Goal: Task Accomplishment & Management: Complete application form

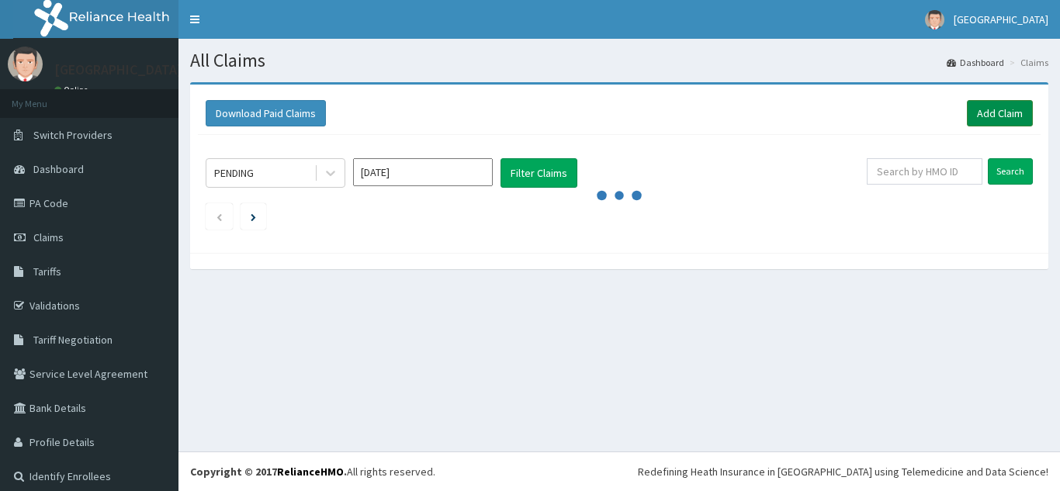
click at [978, 110] on link "Add Claim" at bounding box center [1000, 113] width 66 height 26
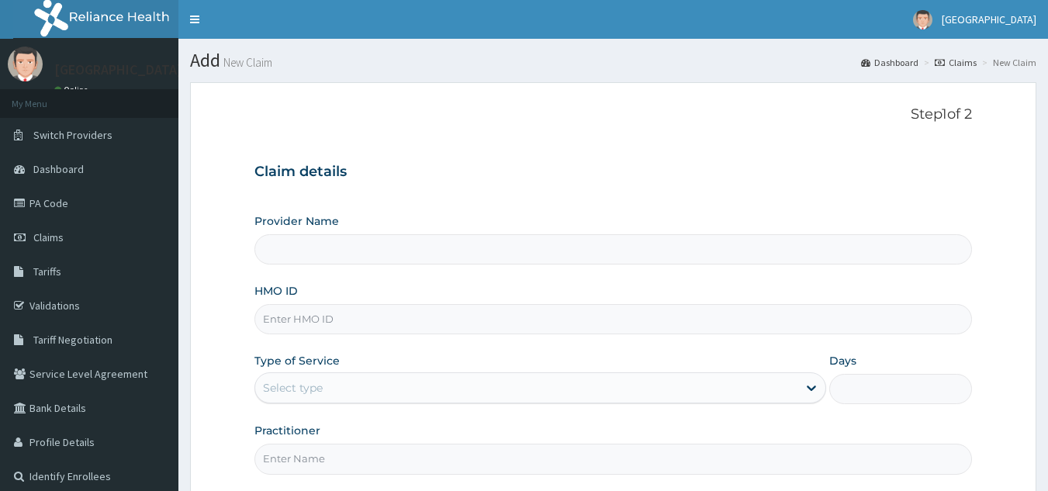
type input "Bakor Medical centre"
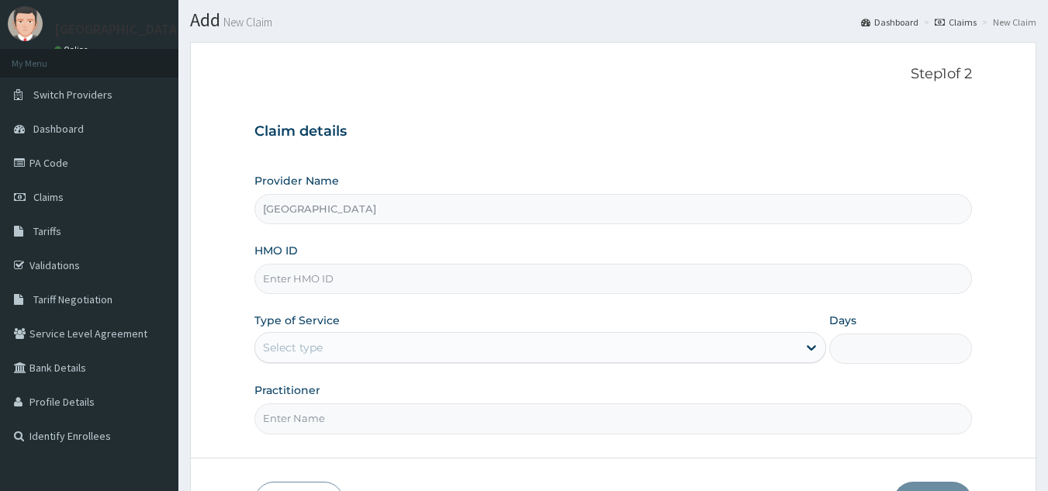
scroll to position [42, 0]
click at [385, 279] on input "HMO ID" at bounding box center [614, 277] width 719 height 30
type input "apg/10046/d"
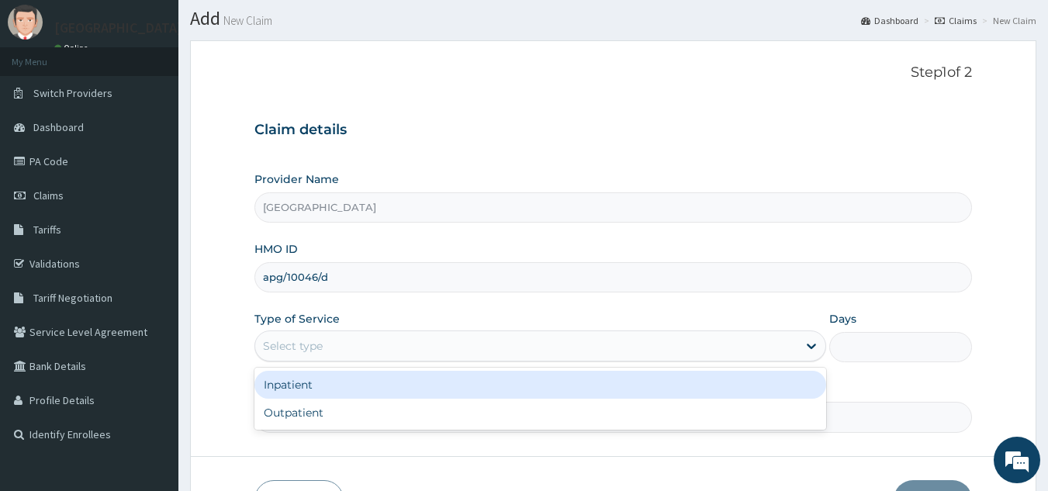
click at [426, 351] on div "Select type" at bounding box center [526, 346] width 542 height 25
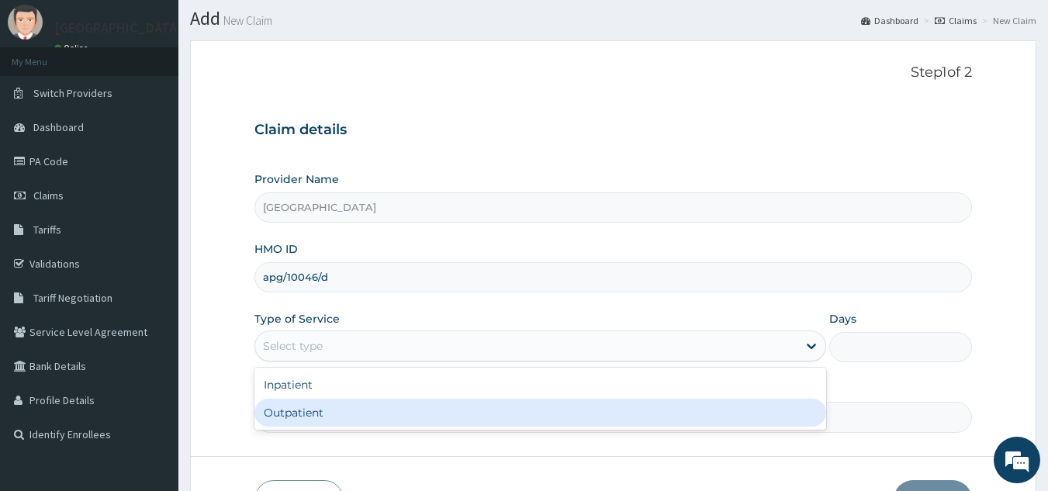
click at [411, 425] on div "Outpatient" at bounding box center [541, 413] width 572 height 28
type input "1"
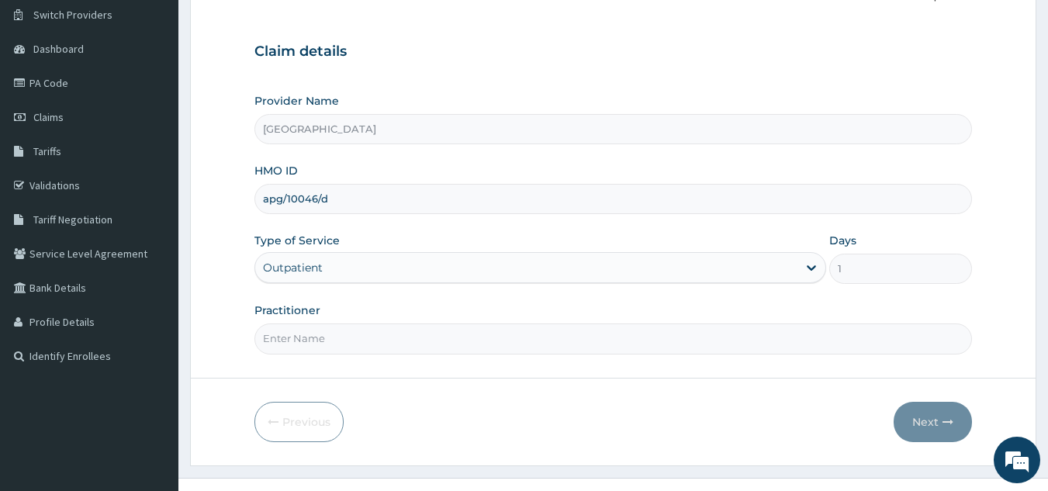
scroll to position [124, 0]
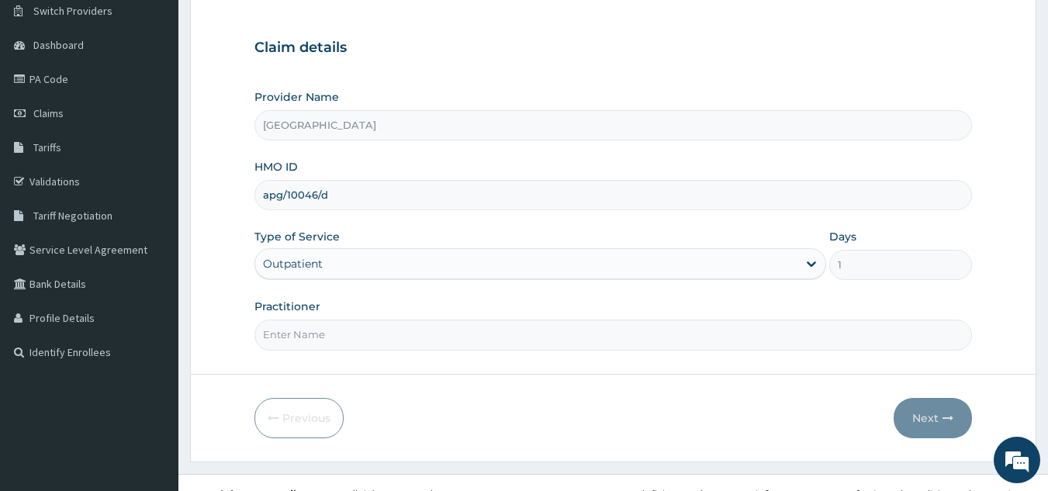
click at [524, 336] on input "Practitioner" at bounding box center [614, 335] width 719 height 30
type input "Dr. Obi"
click at [915, 418] on button "Next" at bounding box center [933, 418] width 78 height 40
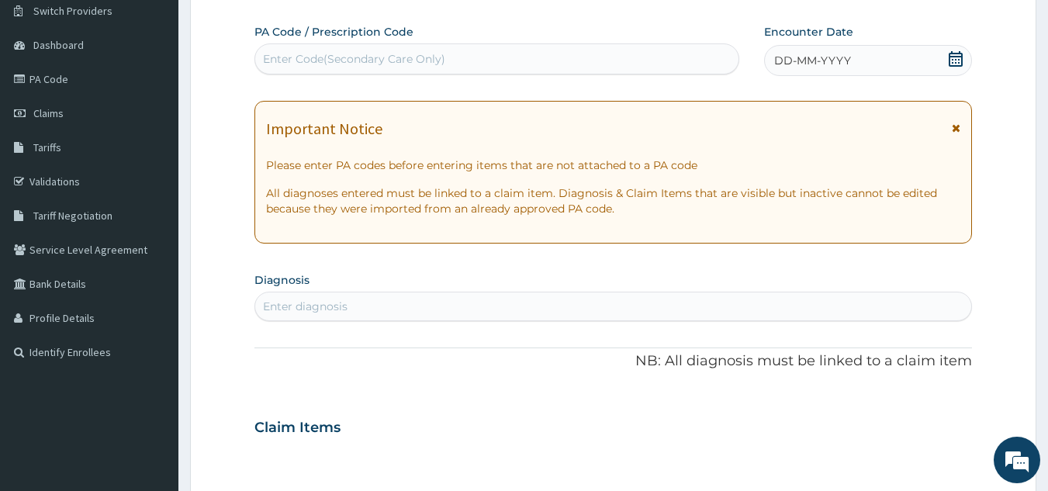
click at [955, 60] on icon at bounding box center [956, 59] width 16 height 16
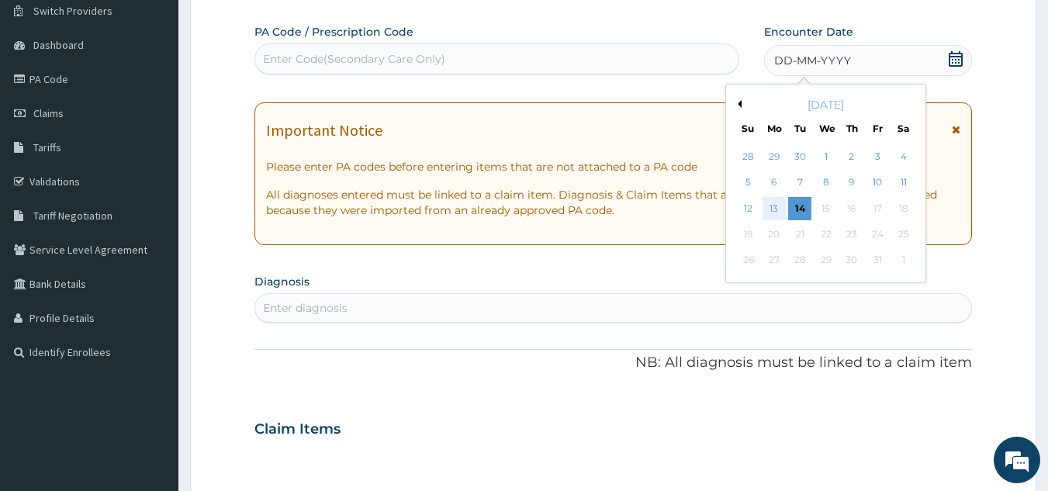
click at [774, 207] on div "13" at bounding box center [774, 208] width 23 height 23
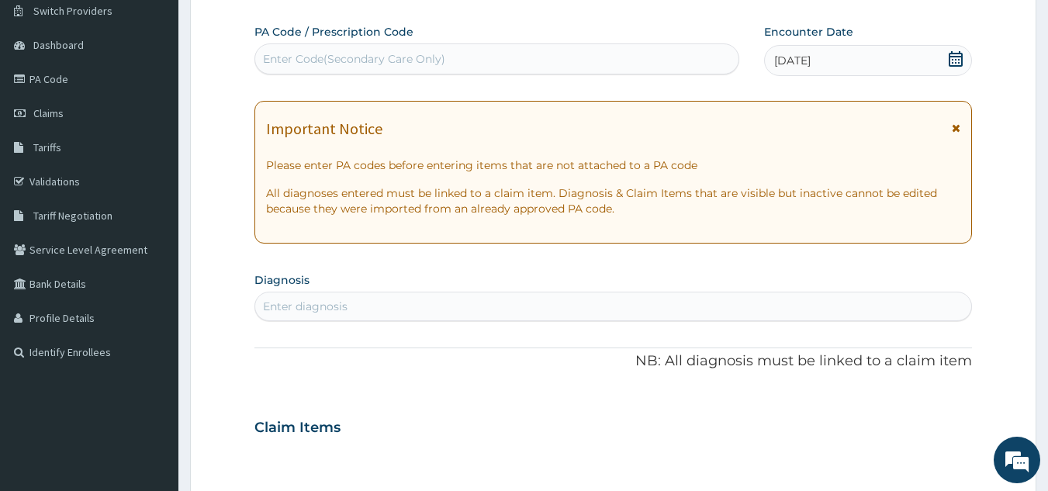
click at [618, 313] on div "Enter diagnosis" at bounding box center [613, 306] width 717 height 25
type input "malaria"
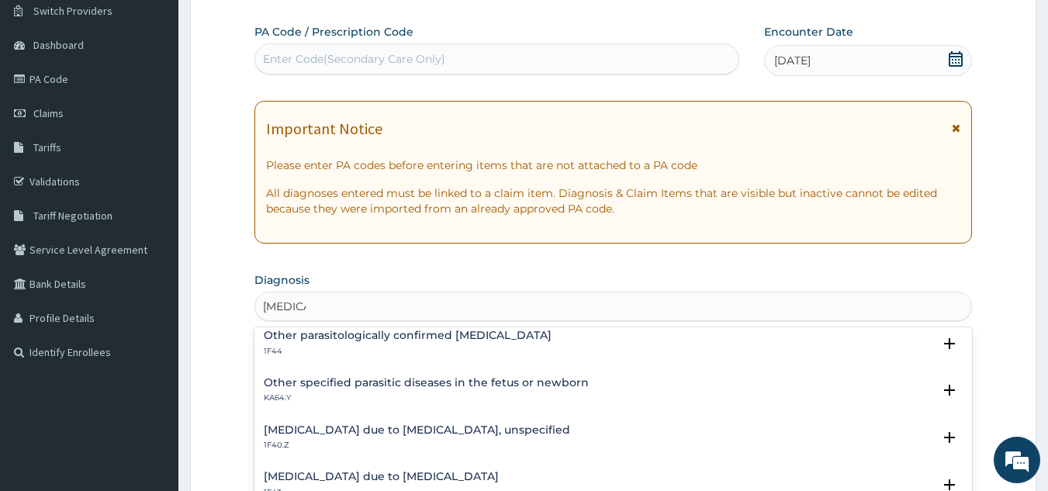
scroll to position [193, 0]
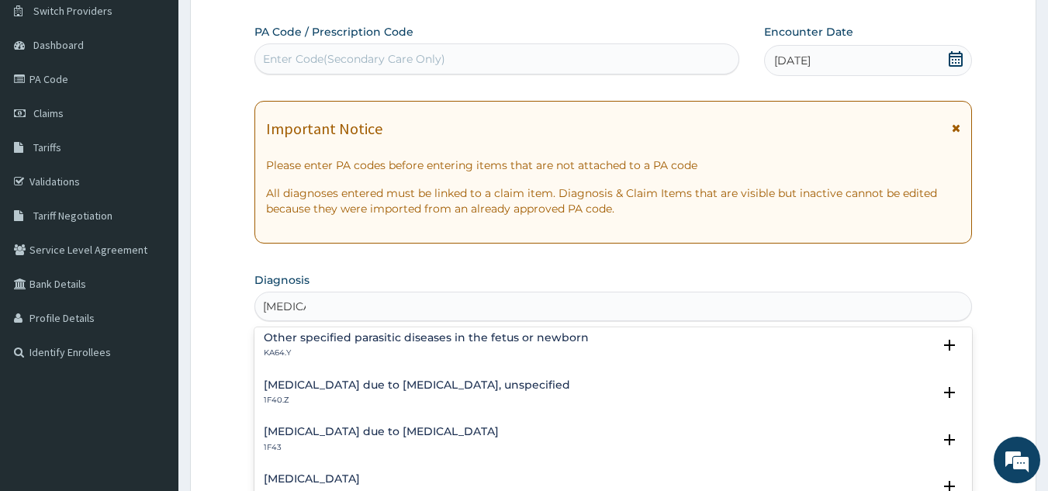
click at [590, 396] on div "Malaria due to Plasmodium falciparum, unspecified 1F40.Z" at bounding box center [614, 393] width 700 height 27
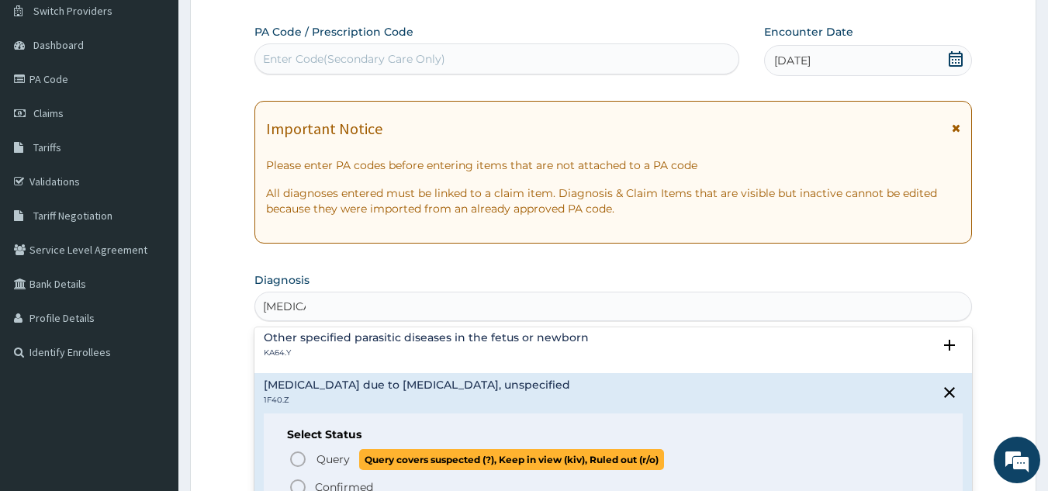
click at [489, 452] on span "Query covers suspected (?), Keep in view (kiv), Ruled out (r/o)" at bounding box center [511, 459] width 305 height 21
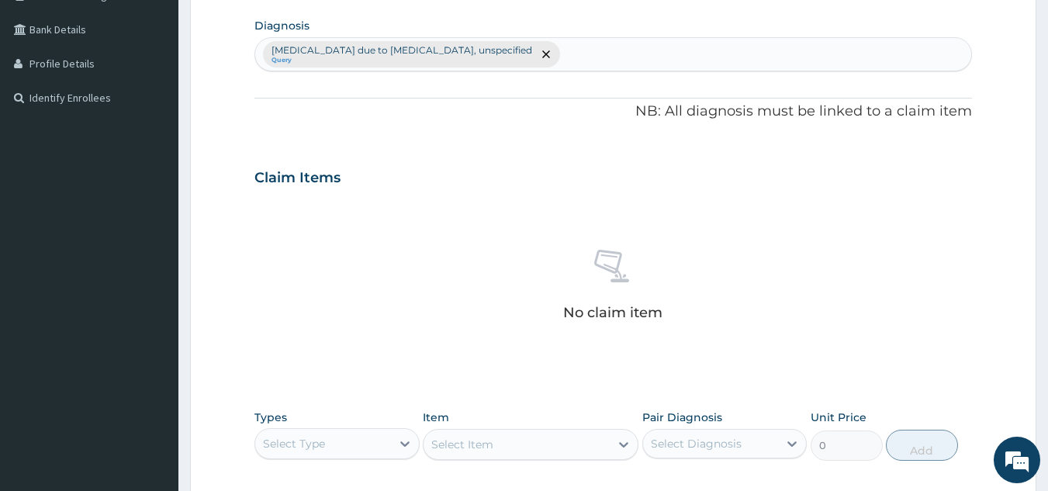
scroll to position [386, 0]
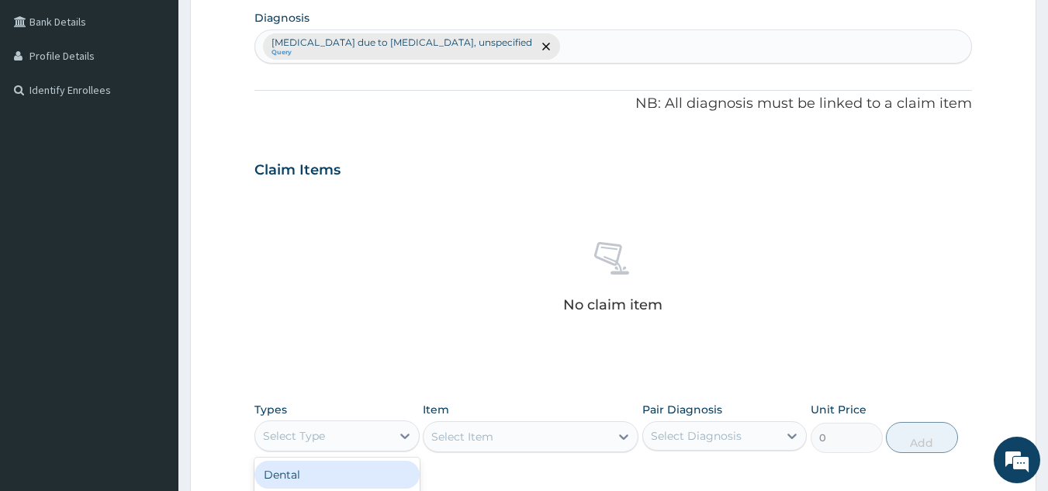
click at [371, 432] on div "Select Type" at bounding box center [323, 436] width 136 height 25
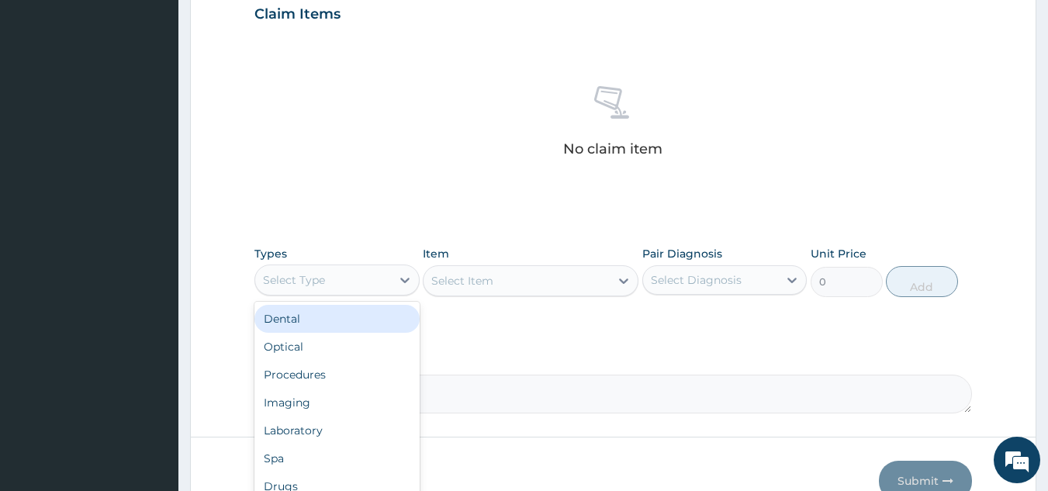
scroll to position [574, 0]
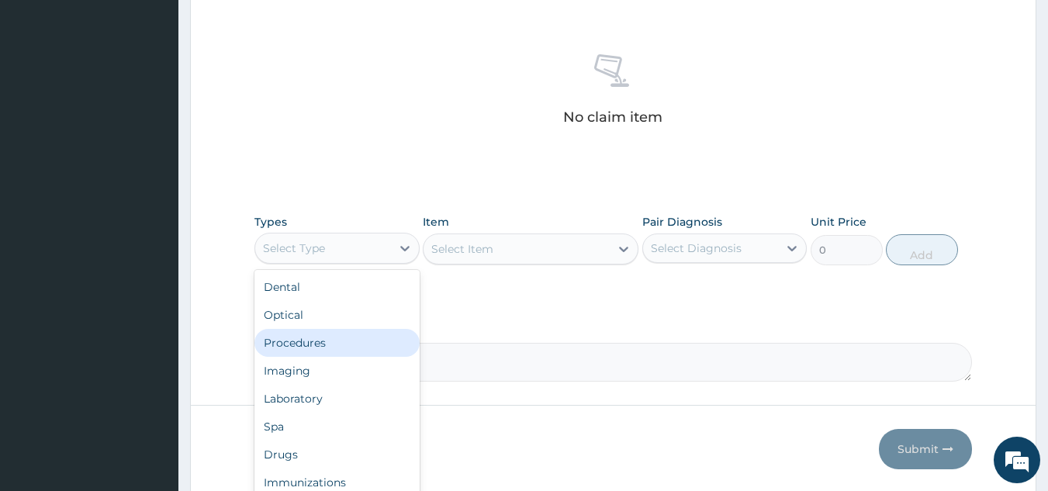
click at [363, 341] on div "Procedures" at bounding box center [337, 343] width 165 height 28
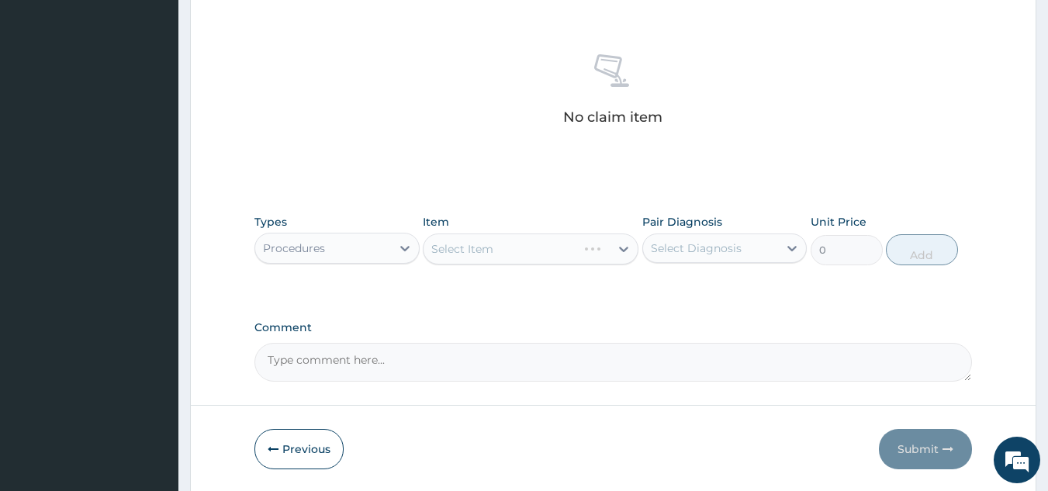
click at [593, 252] on div "Select Item" at bounding box center [531, 249] width 216 height 31
click at [605, 250] on div "Select Item" at bounding box center [531, 249] width 216 height 31
click at [609, 248] on div "Select Item" at bounding box center [531, 249] width 216 height 31
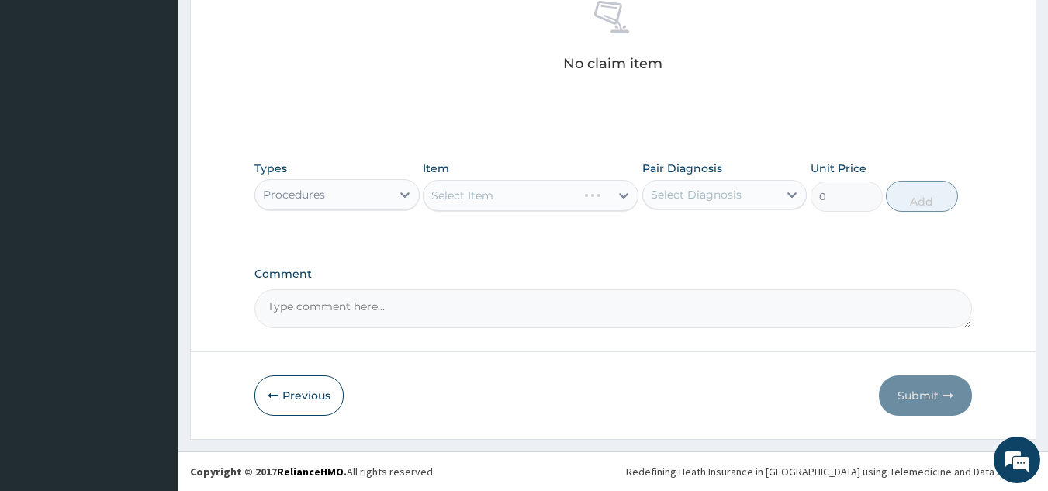
click at [584, 196] on div "Select Item" at bounding box center [531, 195] width 216 height 31
click at [566, 203] on div "Select Item" at bounding box center [517, 195] width 186 height 25
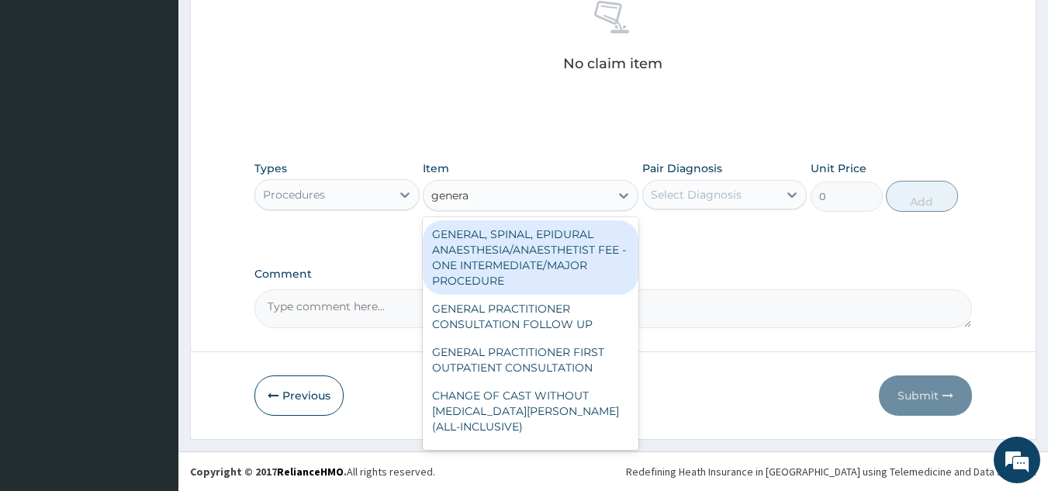
type input "general"
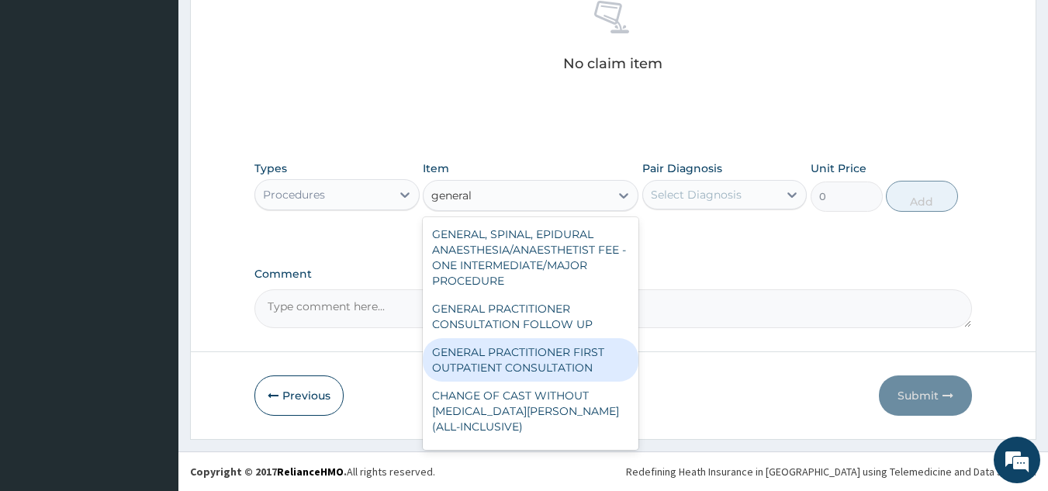
click at [574, 371] on div "GENERAL PRACTITIONER FIRST OUTPATIENT CONSULTATION" at bounding box center [531, 359] width 216 height 43
type input "3750"
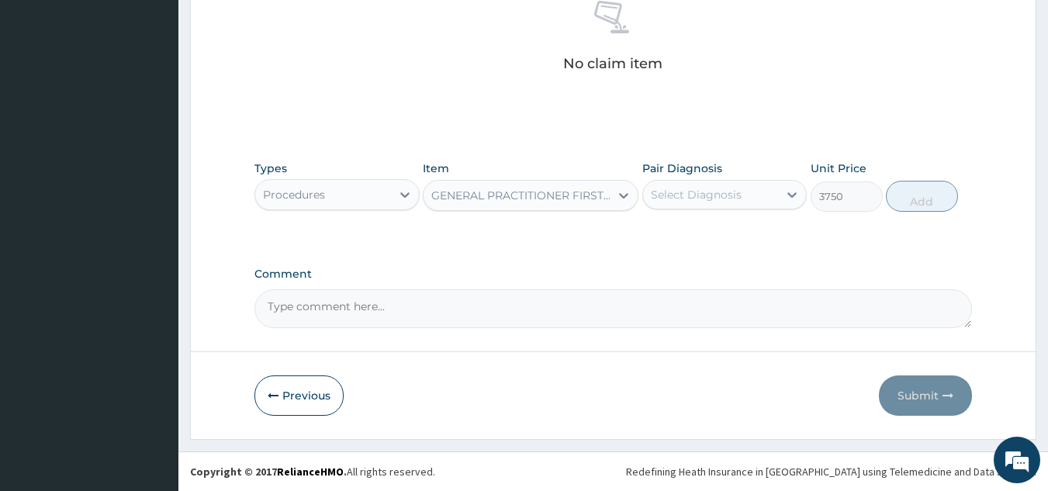
click at [765, 198] on div "Select Diagnosis" at bounding box center [711, 194] width 136 height 25
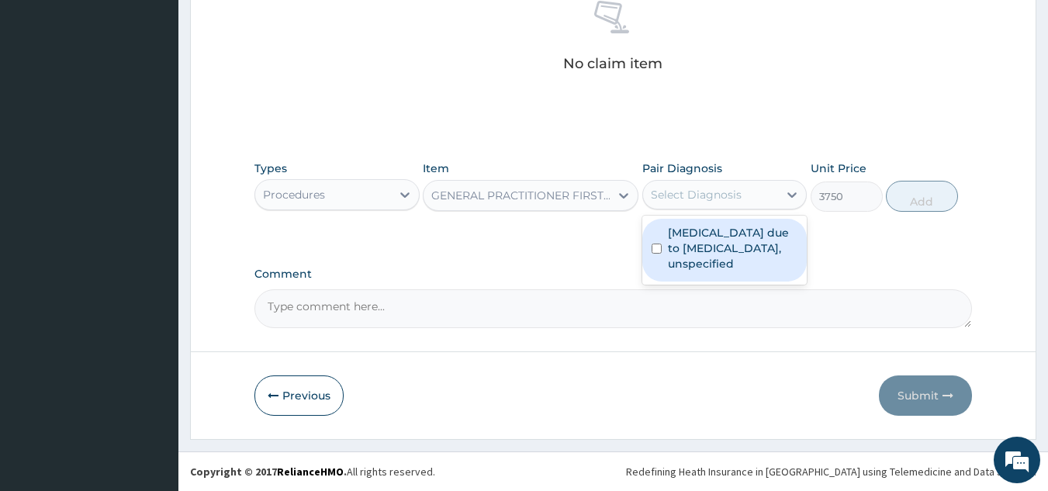
click at [716, 251] on label "Malaria due to Plasmodium falciparum, unspecified" at bounding box center [733, 248] width 130 height 47
checkbox input "true"
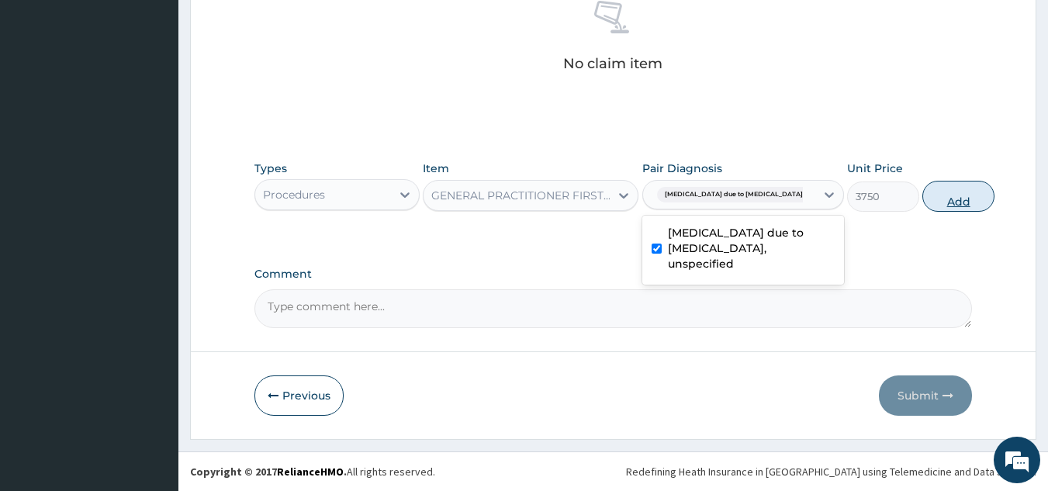
click at [923, 194] on button "Add" at bounding box center [959, 196] width 72 height 31
type input "0"
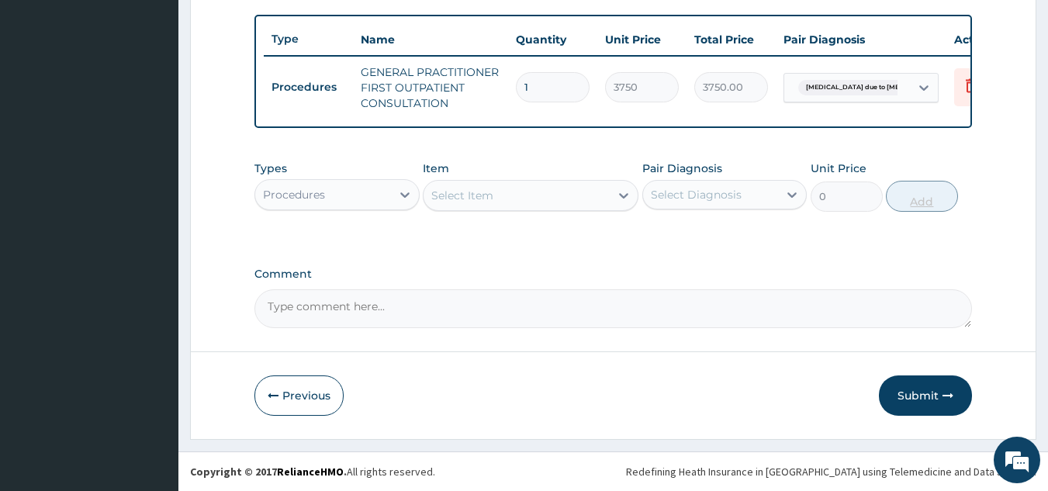
scroll to position [574, 0]
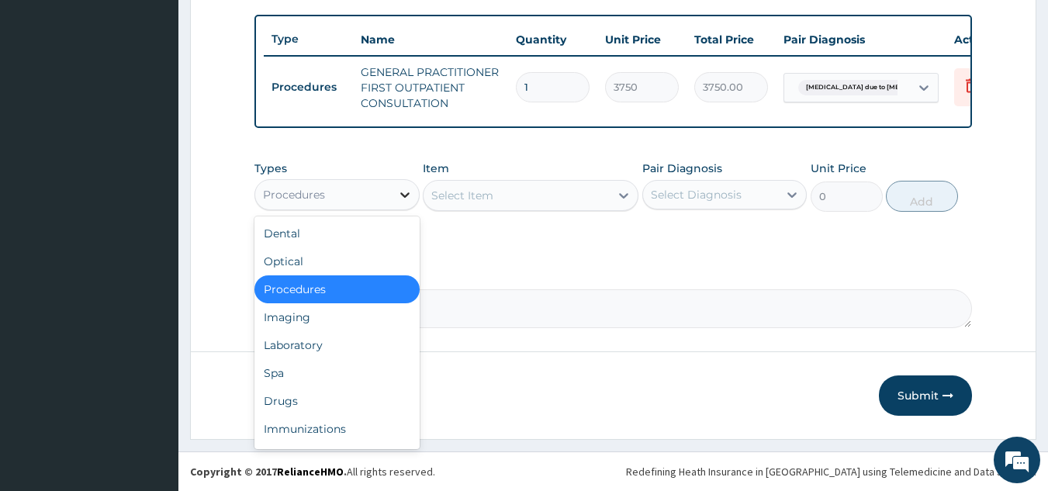
click at [398, 195] on icon at bounding box center [405, 195] width 16 height 16
click at [391, 347] on div "Laboratory" at bounding box center [337, 345] width 165 height 28
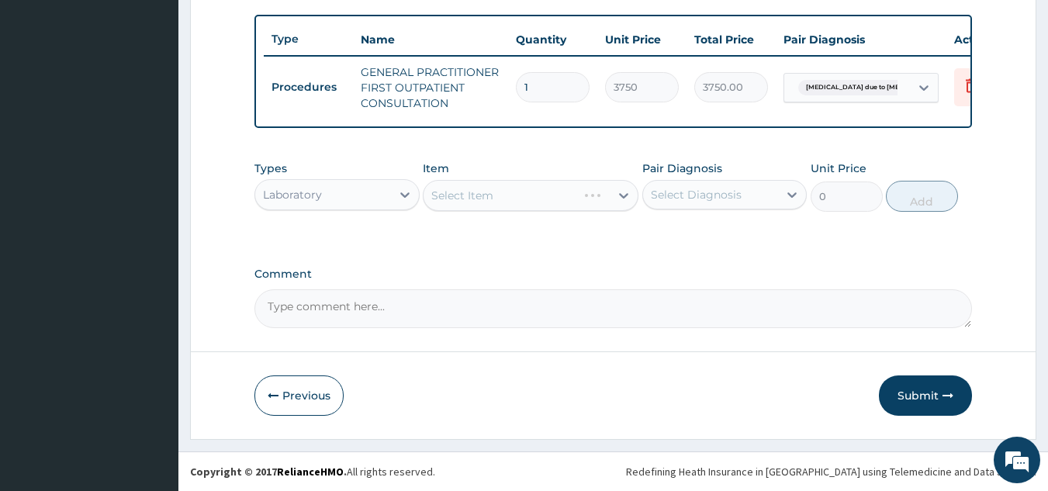
click at [555, 199] on div "Select Item" at bounding box center [531, 195] width 216 height 31
click at [626, 197] on div "Select Item" at bounding box center [531, 195] width 216 height 31
click at [548, 198] on div "Select Item" at bounding box center [531, 195] width 216 height 31
click at [539, 194] on div "Select Item" at bounding box center [517, 195] width 186 height 25
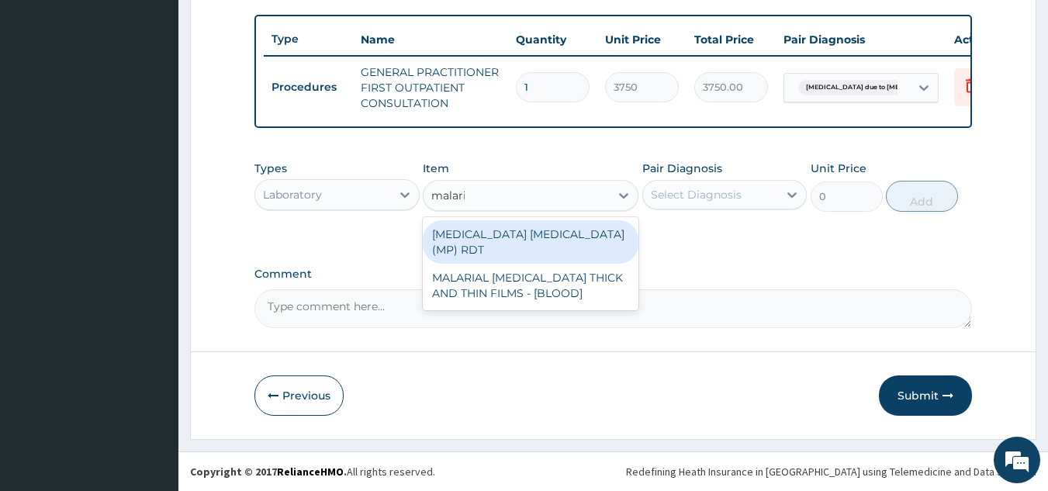
type input "malaria"
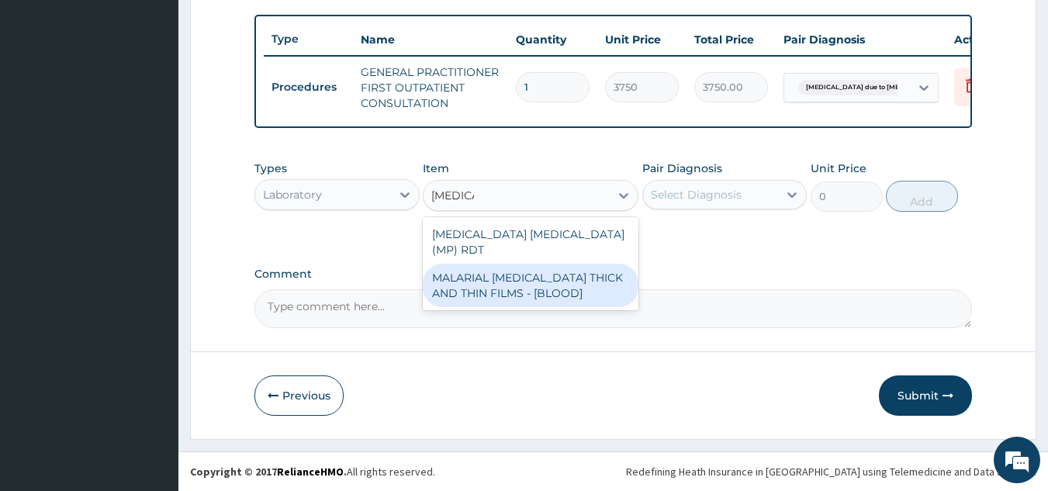
click at [526, 264] on div "MALARIAL PARASITE THICK AND THIN FILMS - [BLOOD]" at bounding box center [531, 285] width 216 height 43
type input "2187.5"
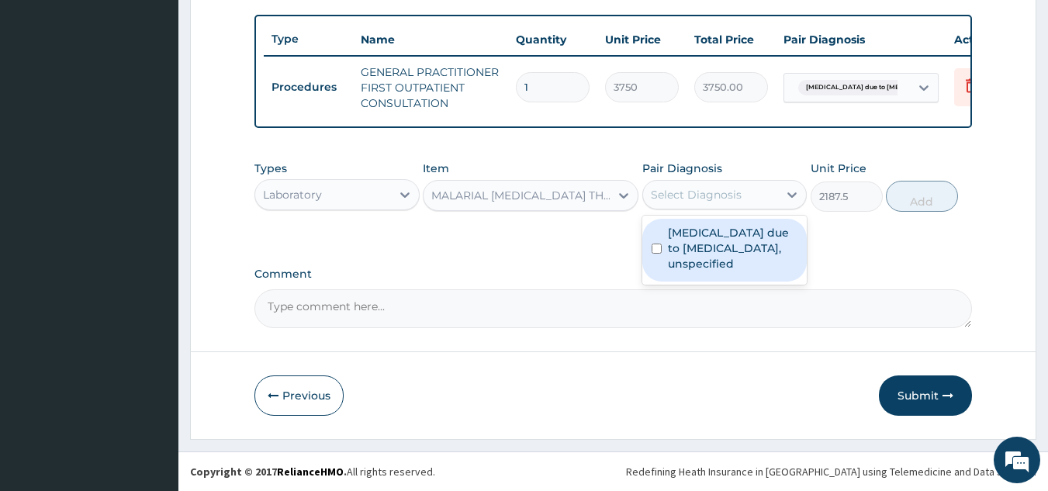
click at [747, 195] on div "Select Diagnosis" at bounding box center [711, 194] width 136 height 25
click at [730, 244] on label "Malaria due to Plasmodium falciparum, unspecified" at bounding box center [733, 248] width 130 height 47
checkbox input "true"
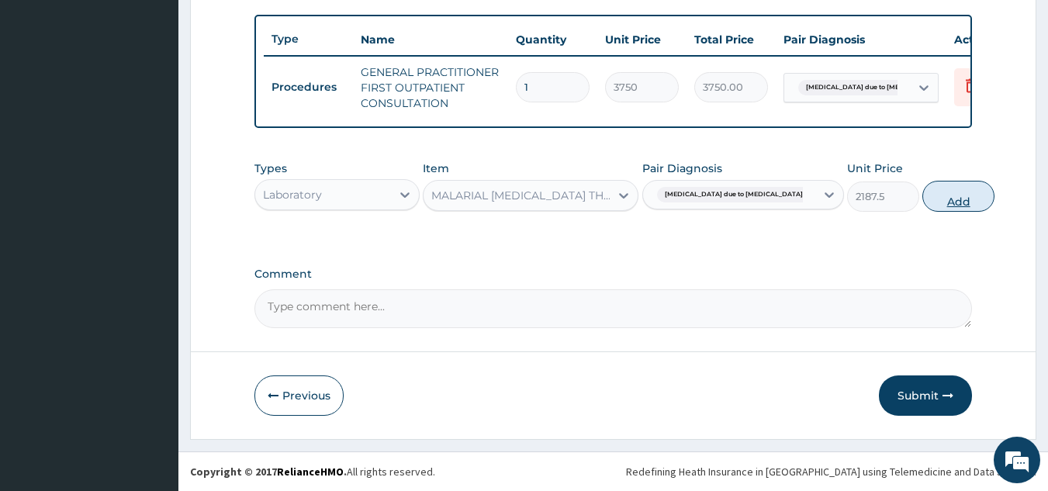
click at [923, 197] on button "Add" at bounding box center [959, 196] width 72 height 31
type input "0"
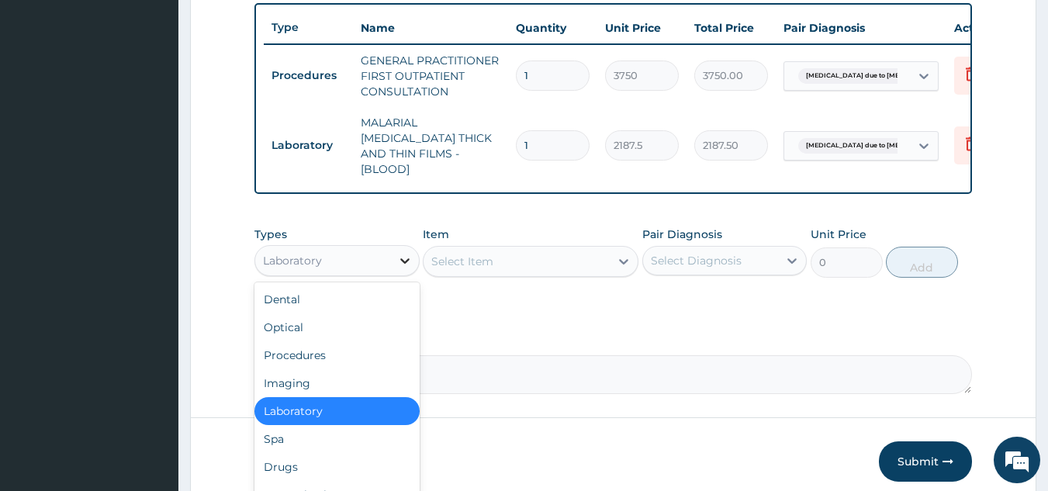
click at [407, 255] on icon at bounding box center [405, 261] width 16 height 16
click at [355, 468] on div "Drugs" at bounding box center [337, 467] width 165 height 28
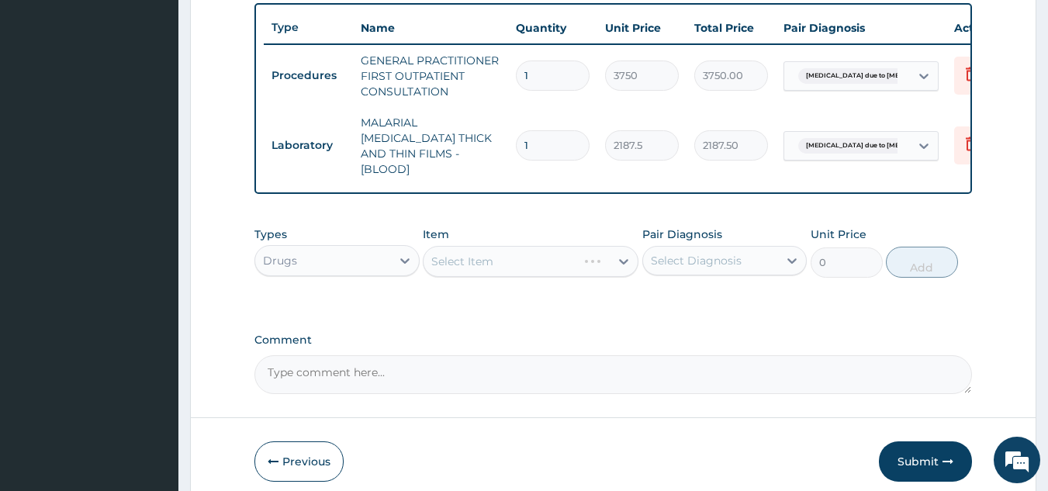
click at [534, 254] on div "Select Item" at bounding box center [531, 261] width 216 height 31
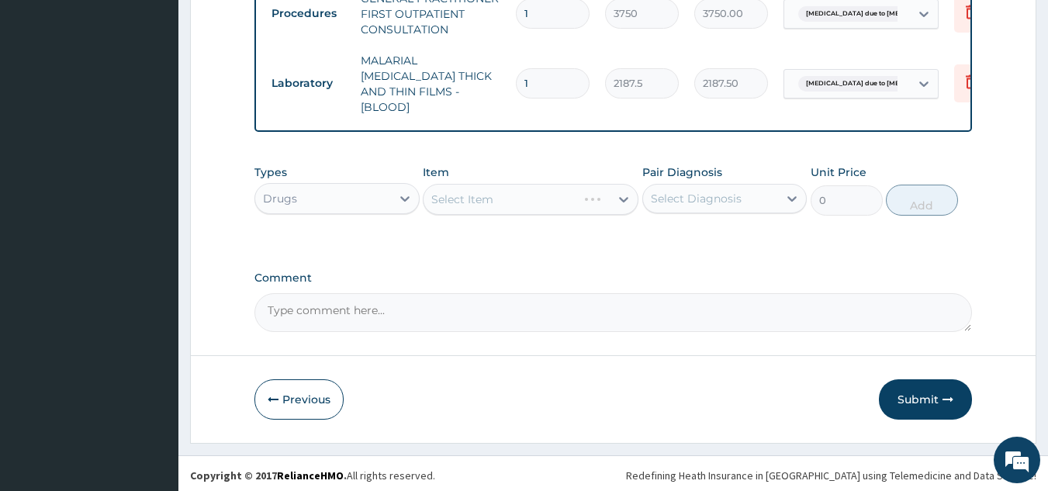
click at [522, 199] on div "Select Item" at bounding box center [531, 199] width 216 height 31
click at [608, 191] on div "Select Item" at bounding box center [531, 199] width 216 height 31
click at [622, 195] on div "Select Item" at bounding box center [531, 199] width 216 height 31
click at [622, 197] on icon at bounding box center [623, 199] width 9 height 5
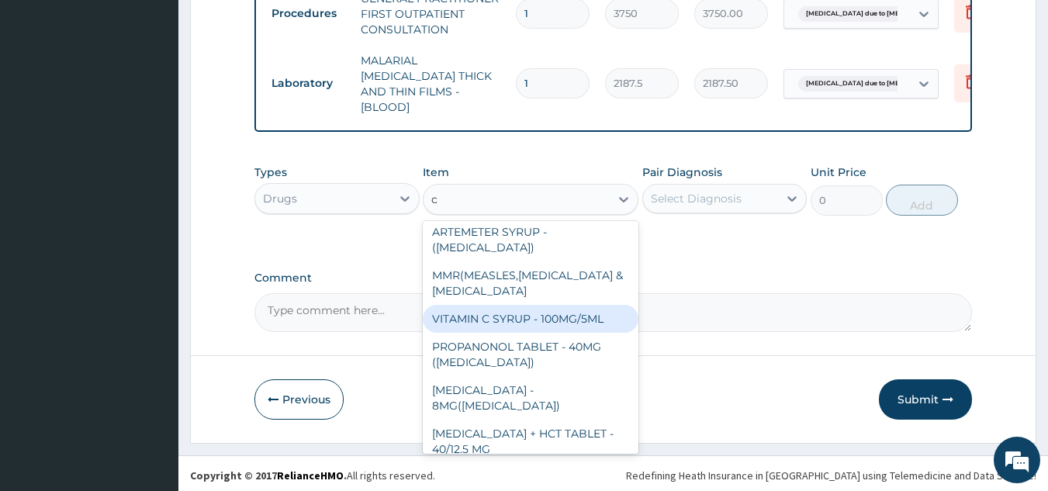
scroll to position [155, 0]
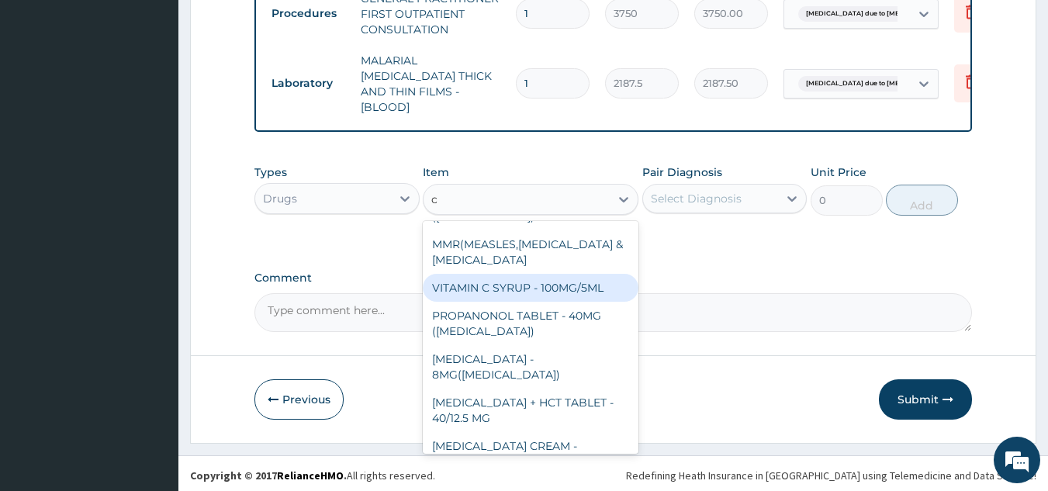
type input "c"
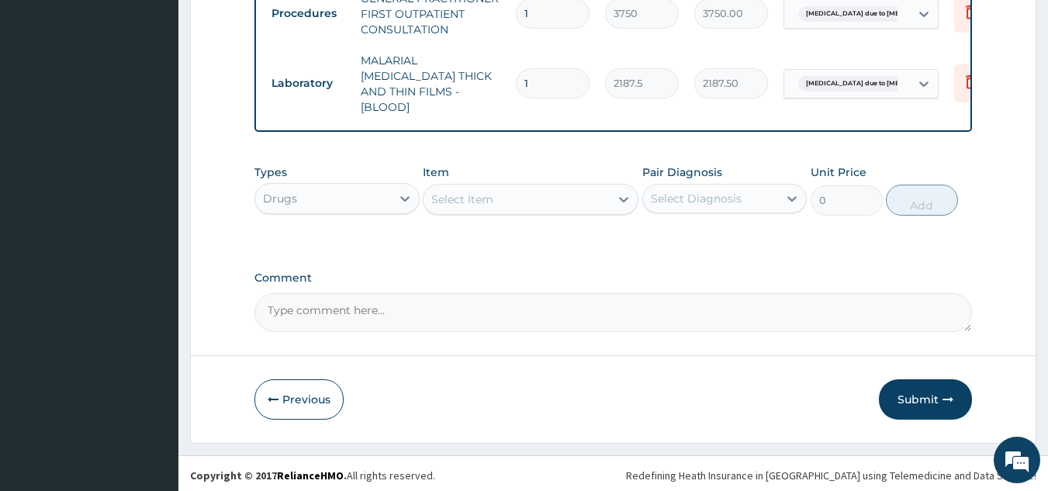
click at [548, 223] on div "Types Drugs Item Select Item Pair Diagnosis Select Diagnosis Unit Price 0 Add" at bounding box center [614, 202] width 719 height 90
click at [613, 197] on div at bounding box center [624, 199] width 28 height 28
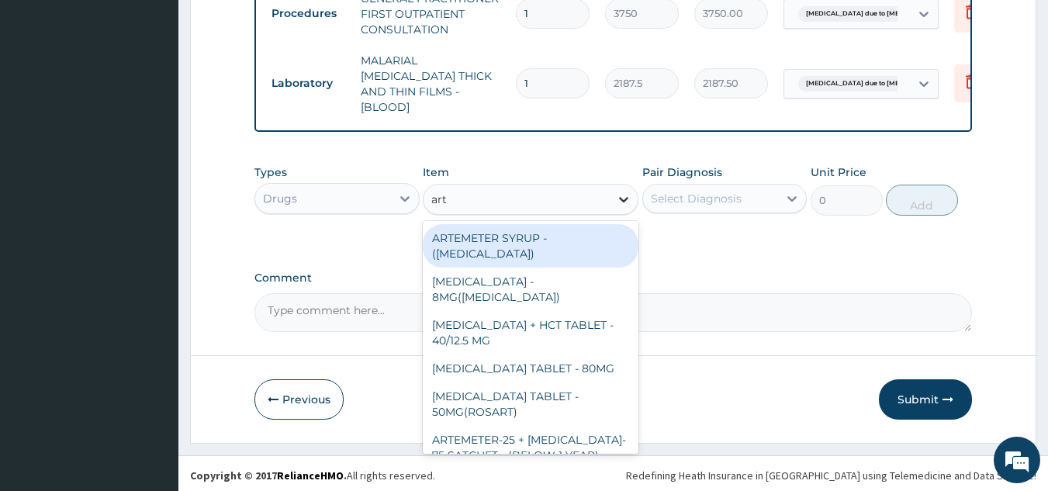
type input "arte"
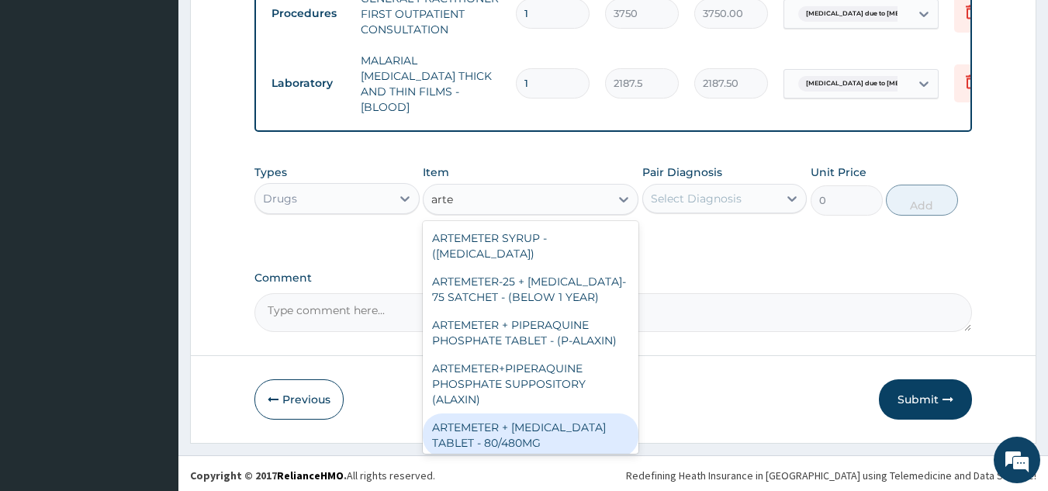
click at [587, 436] on div "ARTEMETER + LUMEFANTRINE TABLET - 80/480MG" at bounding box center [531, 435] width 216 height 43
type input "364"
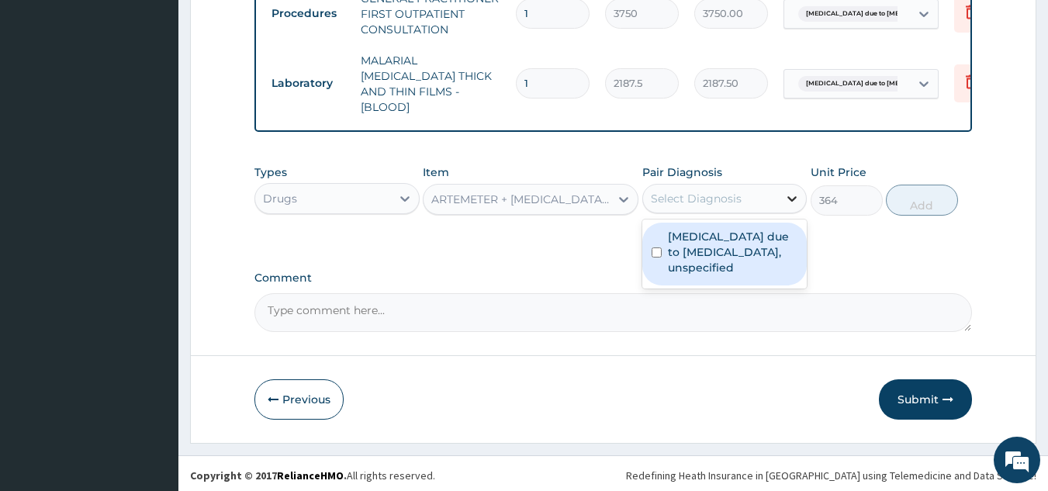
click at [781, 190] on div at bounding box center [792, 199] width 28 height 28
click at [733, 253] on label "Malaria due to Plasmodium falciparum, unspecified" at bounding box center [733, 252] width 130 height 47
checkbox input "true"
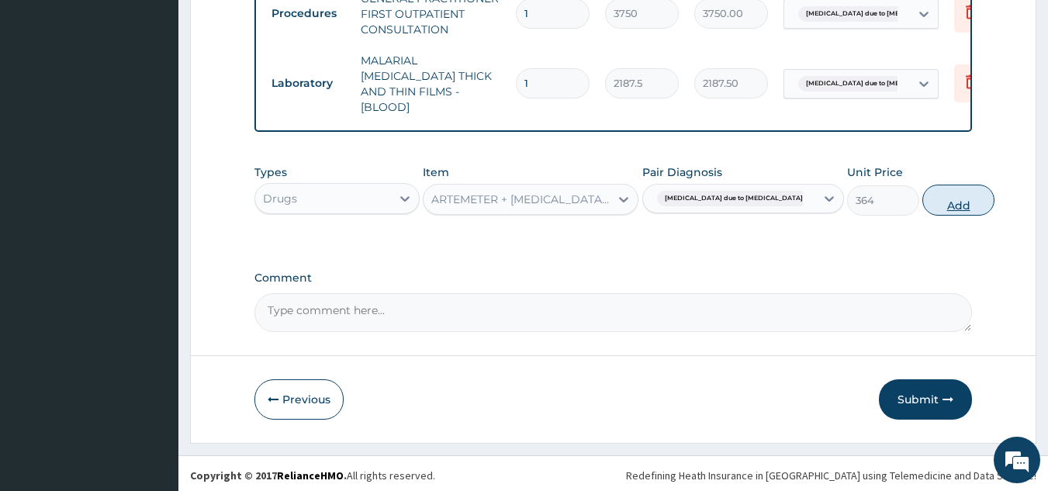
click at [925, 196] on button "Add" at bounding box center [959, 200] width 72 height 31
type input "0"
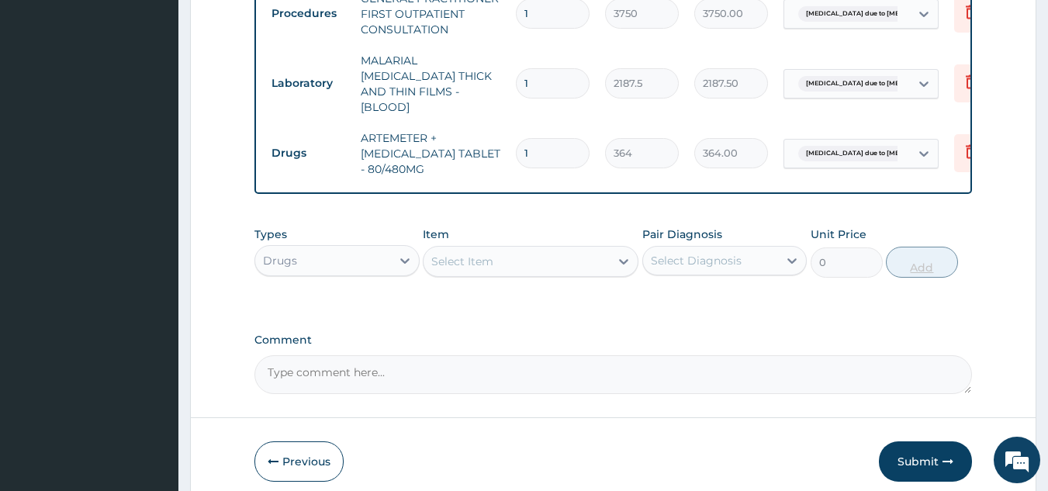
type input "0.00"
type input "6"
type input "2184.00"
type input "6"
click at [494, 258] on div "Select Item" at bounding box center [517, 261] width 186 height 25
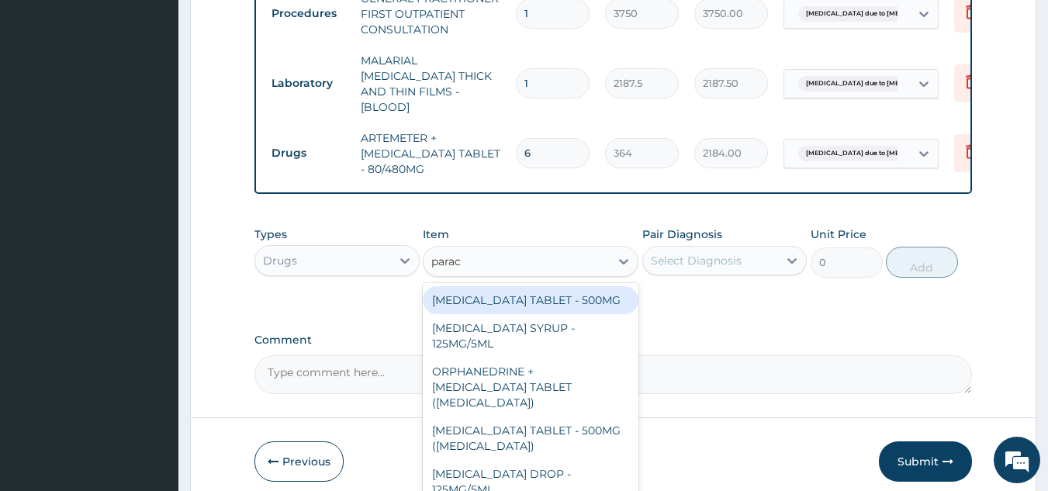
type input "parace"
click at [525, 295] on div "PARACETAMOL TABLET - 500MG" at bounding box center [531, 300] width 216 height 28
type input "33.599999999999994"
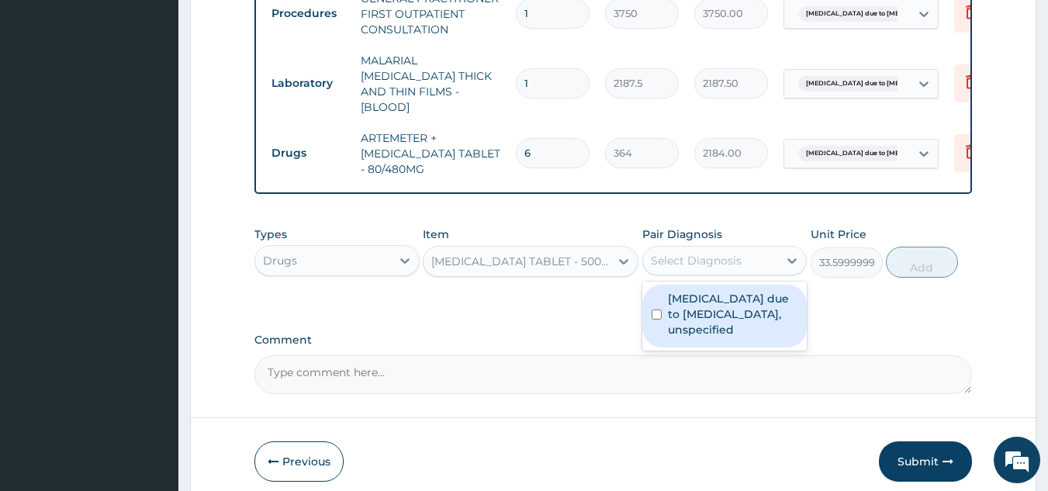
click at [723, 262] on div "Select Diagnosis" at bounding box center [696, 261] width 91 height 16
click at [723, 312] on label "Malaria due to Plasmodium falciparum, unspecified" at bounding box center [733, 314] width 130 height 47
checkbox input "true"
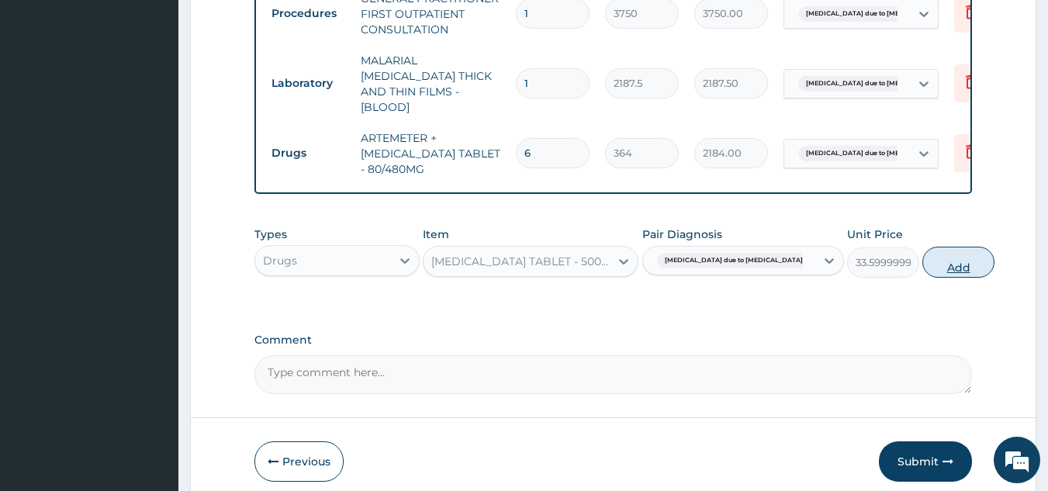
click at [923, 262] on button "Add" at bounding box center [959, 262] width 72 height 31
type input "0"
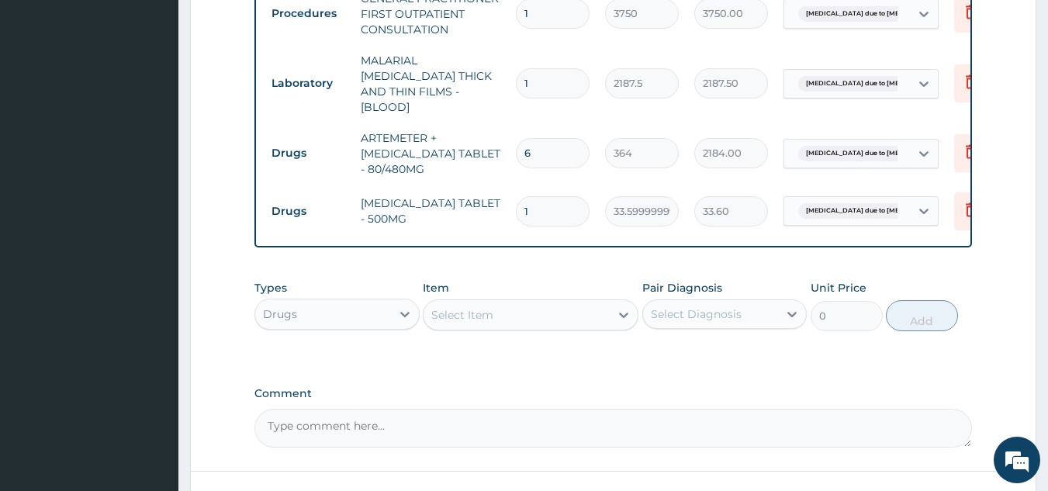
type input "18"
type input "604.80"
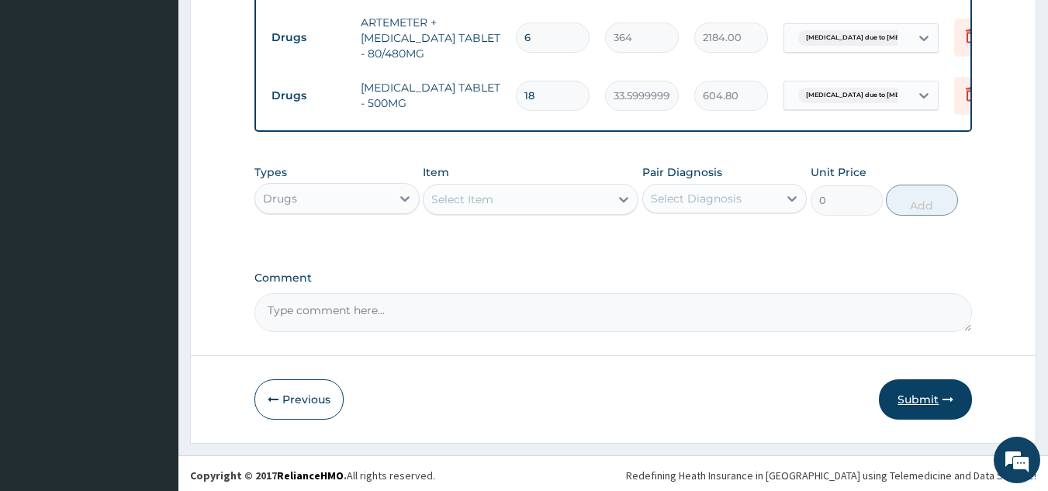
type input "18"
click at [935, 391] on button "Submit" at bounding box center [925, 400] width 93 height 40
